Goal: Information Seeking & Learning: Check status

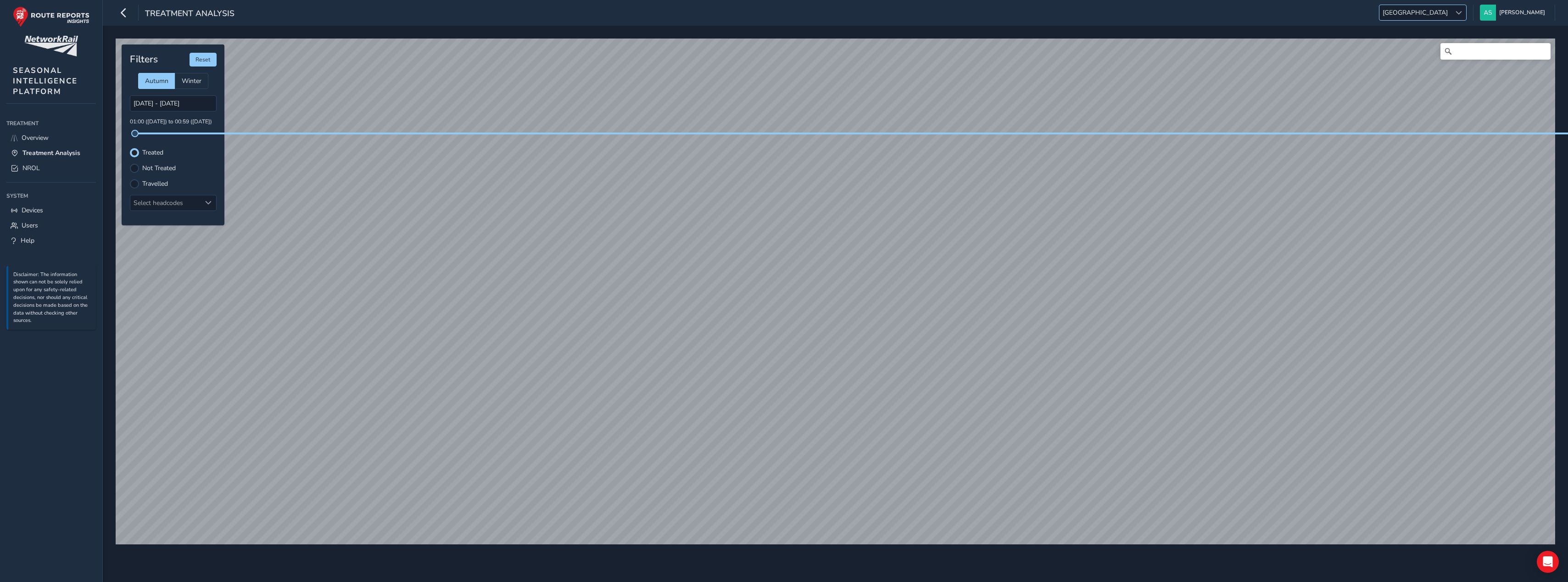
click at [1462, 14] on span at bounding box center [1458, 12] width 7 height 6
click at [1452, 26] on li "LNW North" at bounding box center [1476, 29] width 101 height 15
click at [160, 101] on input "[DATE] - [DATE]" at bounding box center [173, 103] width 87 height 16
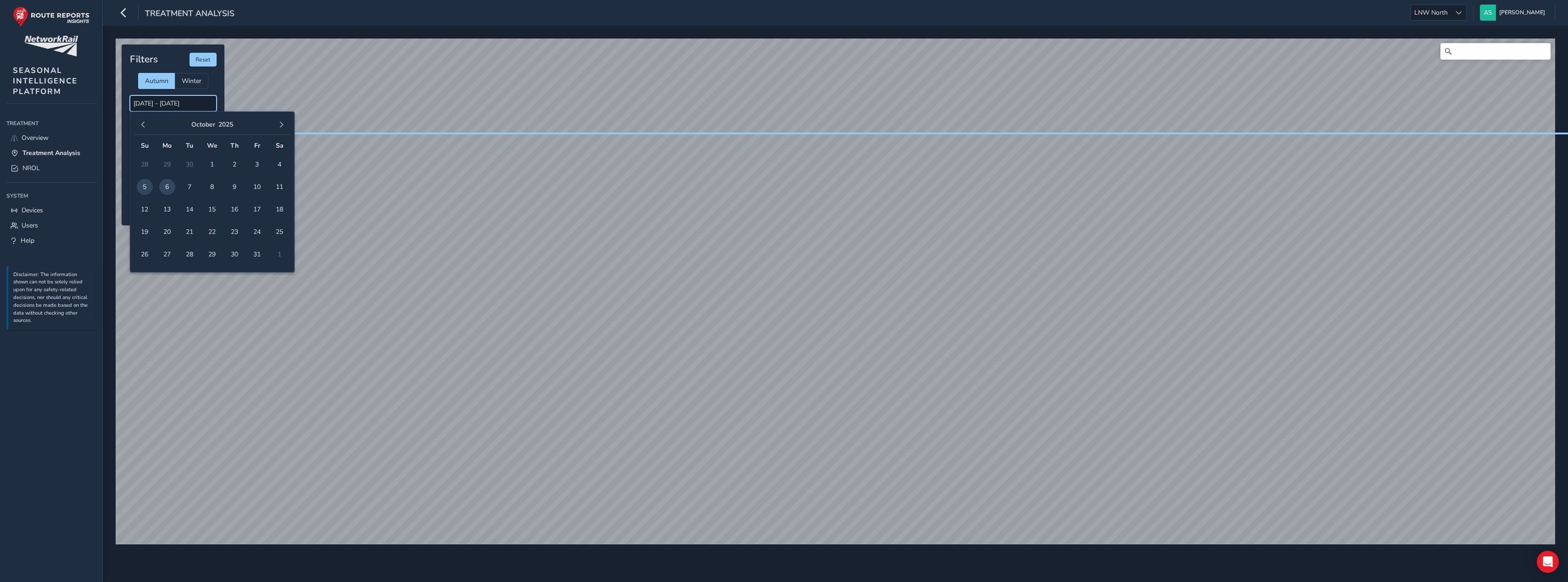
click at [163, 100] on input "[DATE] - [DATE]" at bounding box center [173, 103] width 87 height 16
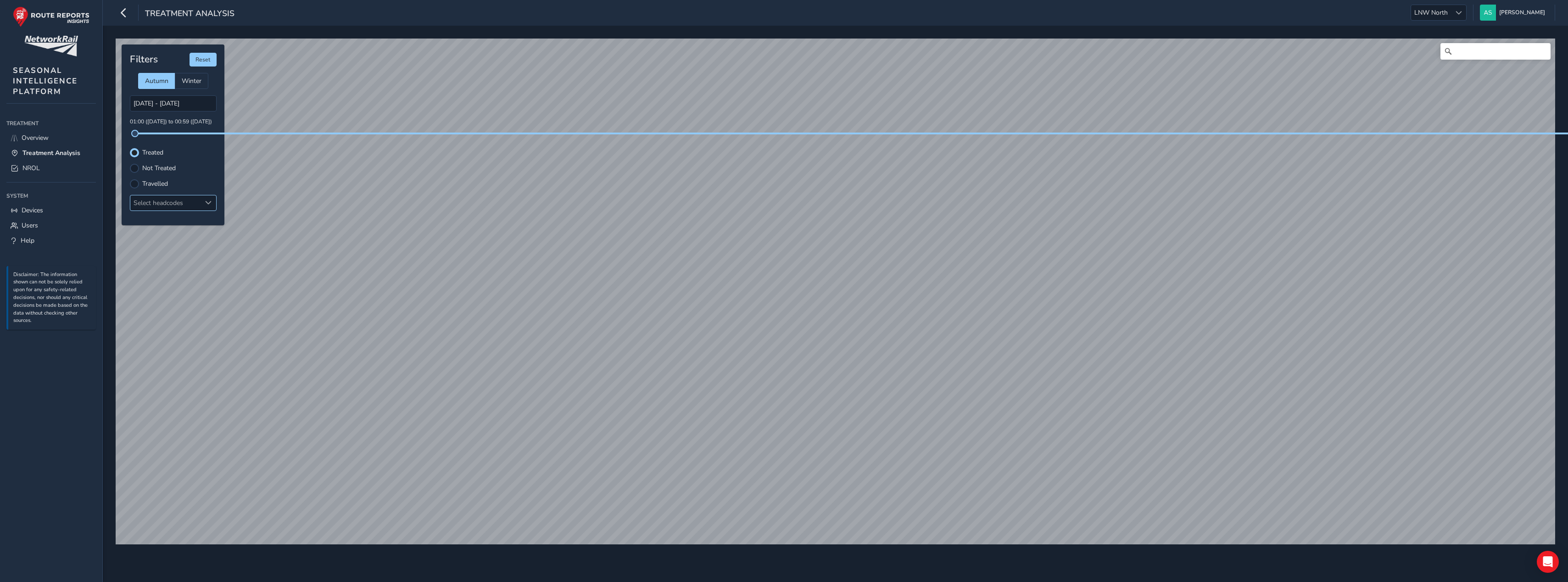
click at [208, 199] on span at bounding box center [208, 202] width 7 height 6
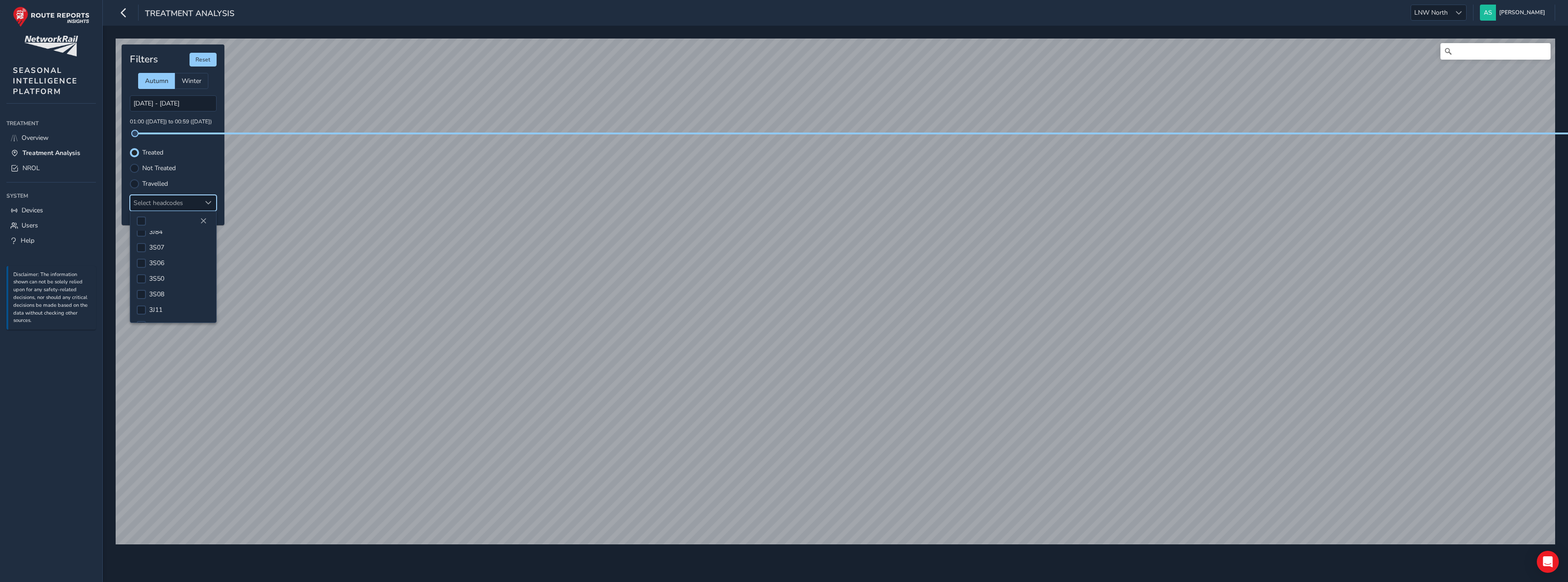
scroll to position [152, 0]
click at [142, 295] on div at bounding box center [141, 292] width 9 height 9
click at [140, 274] on div at bounding box center [141, 273] width 9 height 9
click at [142, 277] on span at bounding box center [142, 277] width 7 height 6
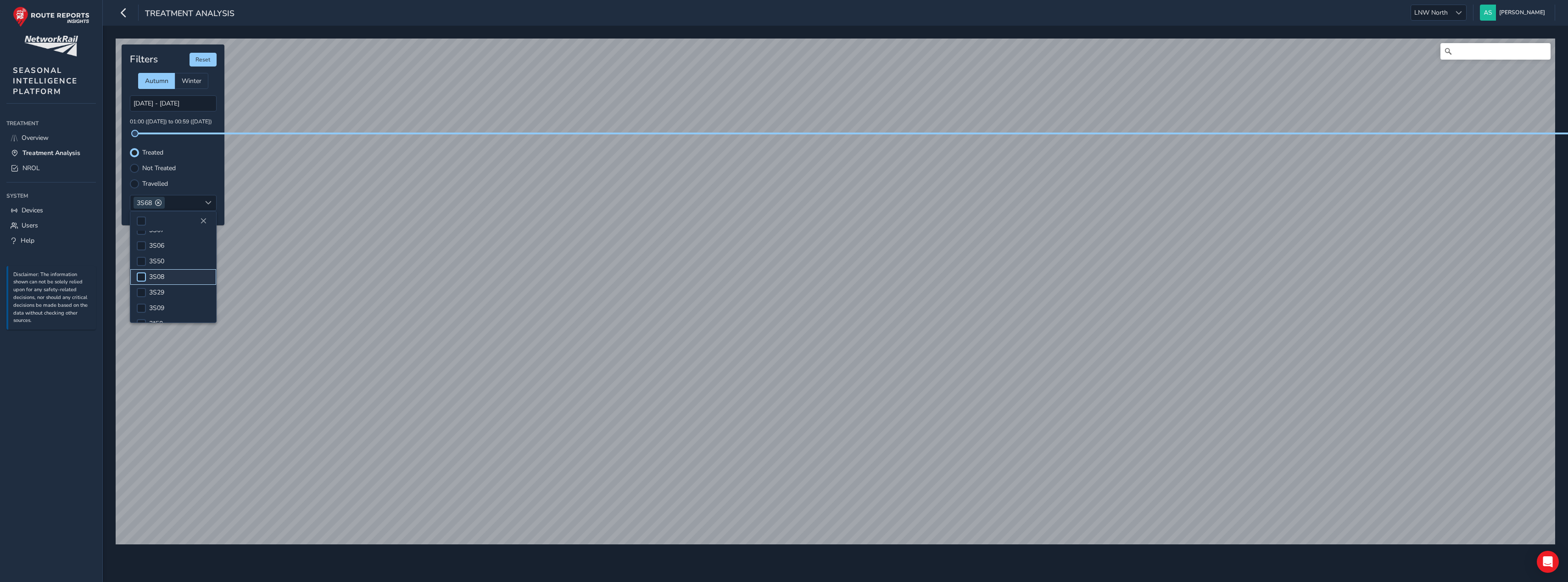
click at [143, 277] on div at bounding box center [141, 277] width 9 height 9
click at [132, 134] on span at bounding box center [133, 134] width 7 height 7
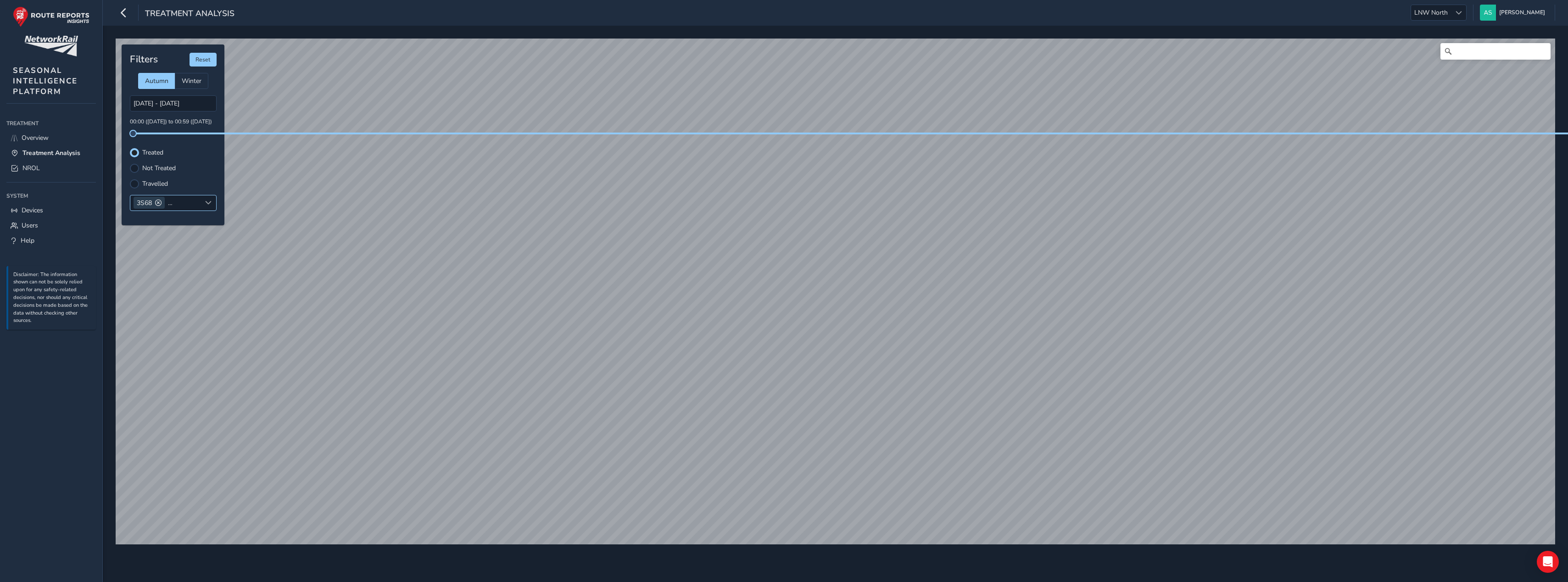
click at [156, 202] on span at bounding box center [158, 202] width 7 height 6
